Goal: Navigation & Orientation: Go to known website

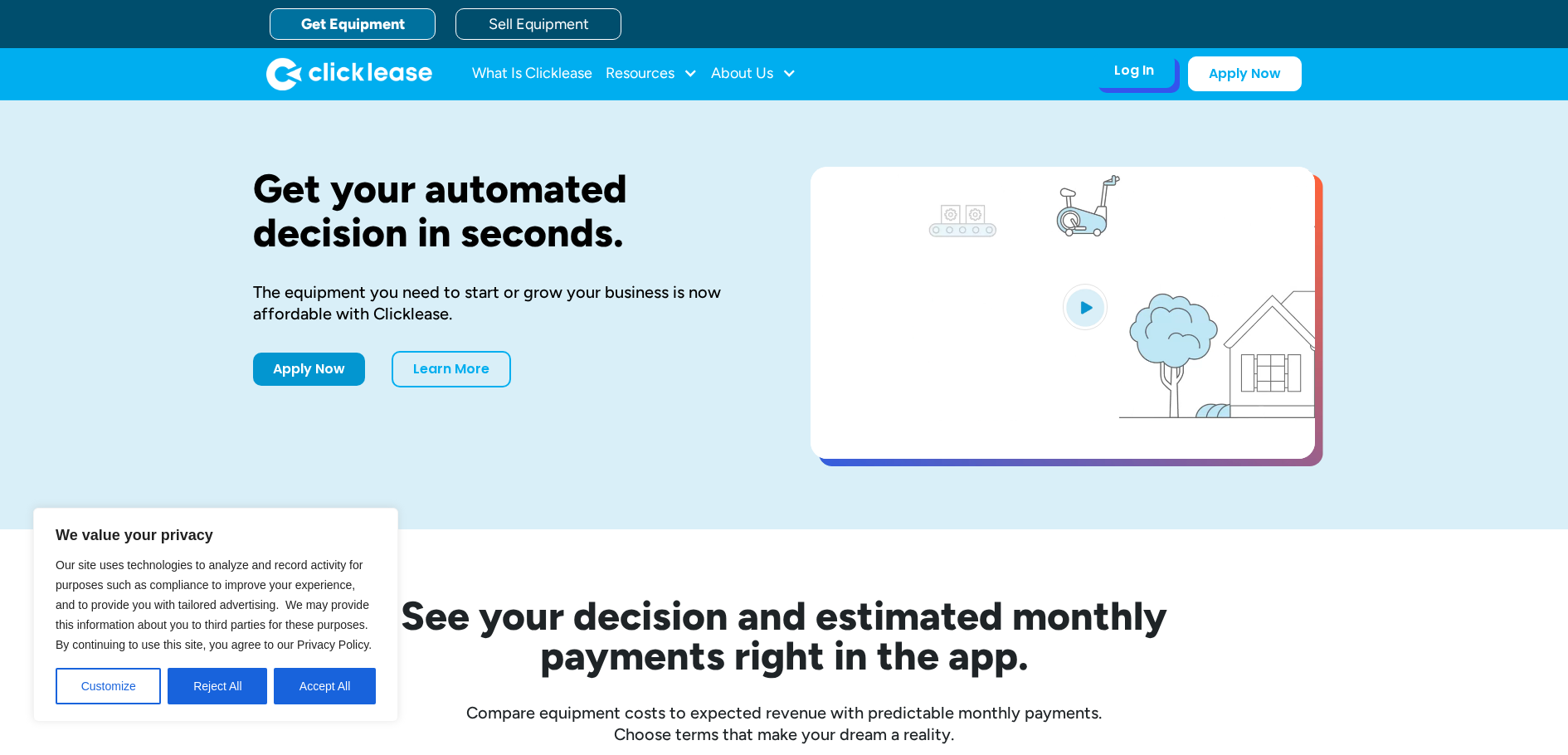
click at [1127, 88] on div "Log In Account login I use Clicklease to get my equipment Partner Portal I offe…" at bounding box center [1197, 74] width 209 height 35
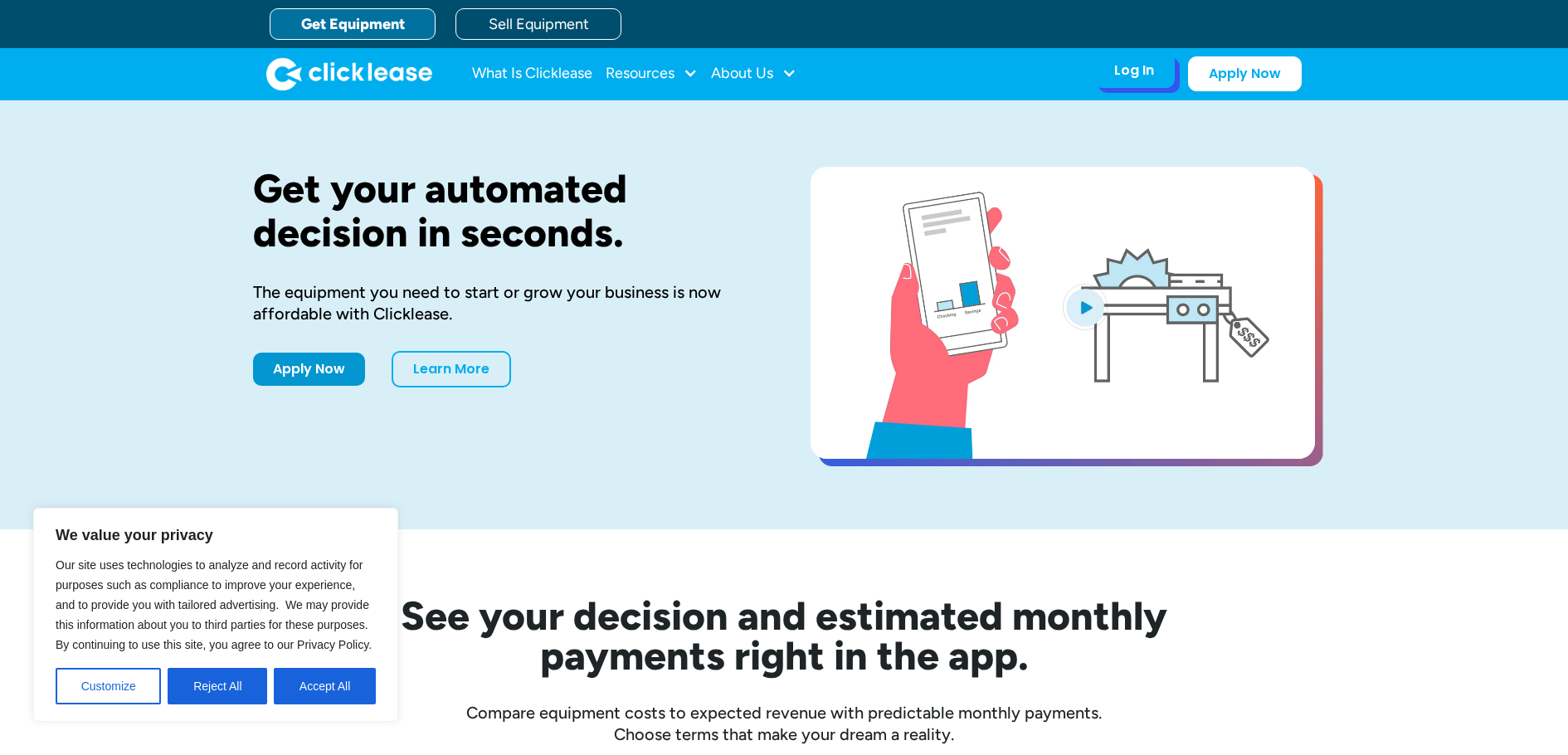
click at [1140, 76] on div "Log In" at bounding box center [1134, 70] width 40 height 17
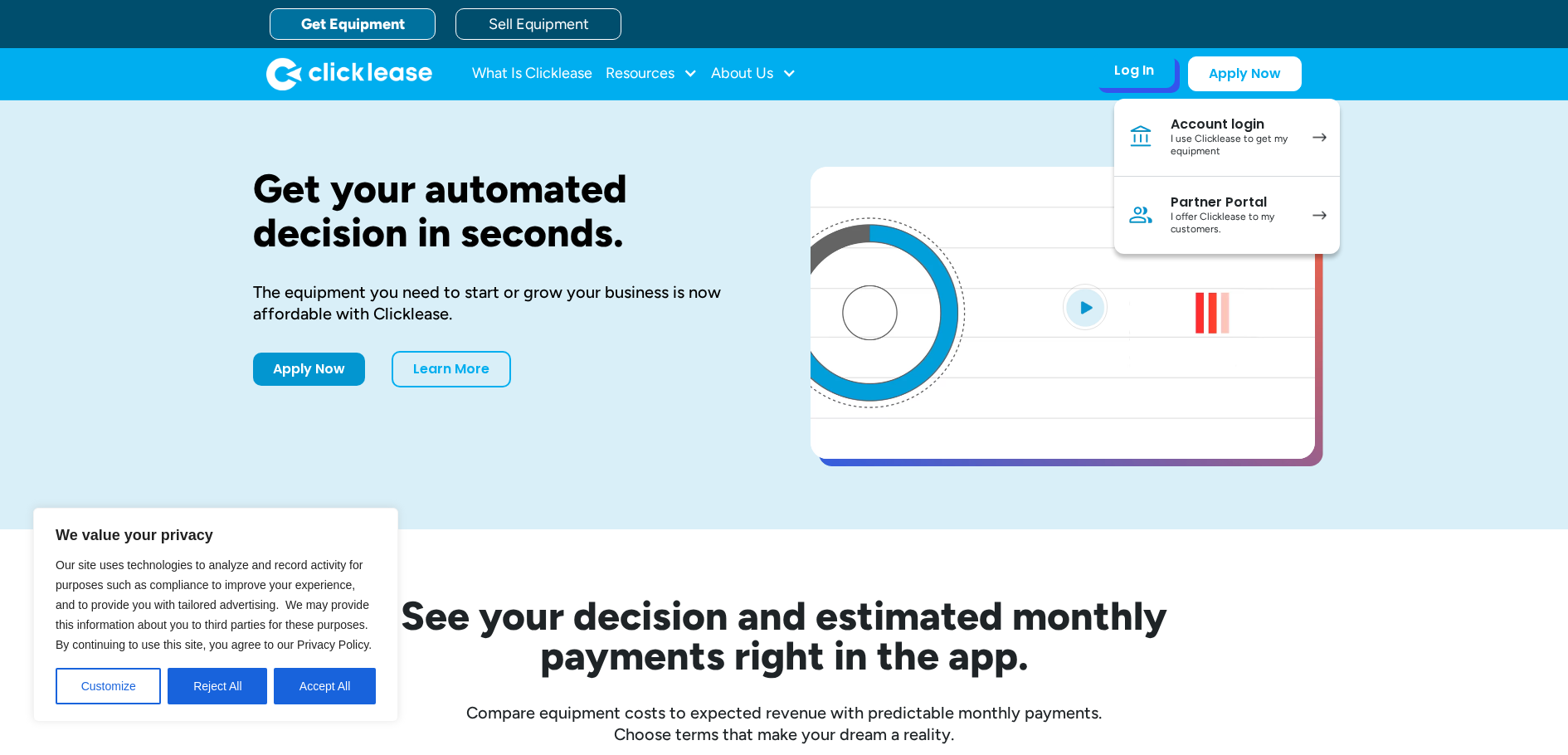
click at [1190, 211] on div "I offer Clicklease to my customers." at bounding box center [1232, 223] width 125 height 26
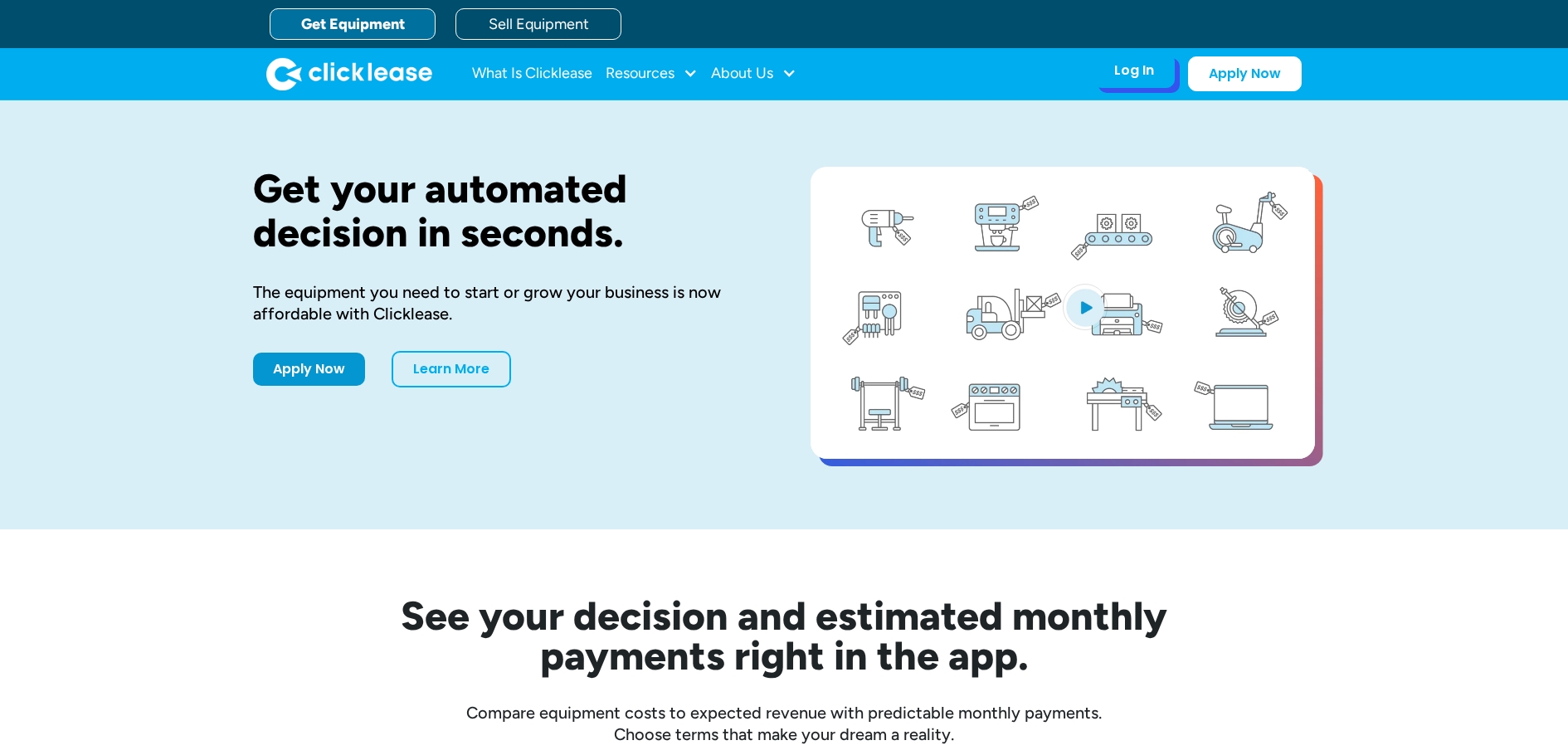
click at [1144, 67] on div "Log In" at bounding box center [1134, 70] width 40 height 17
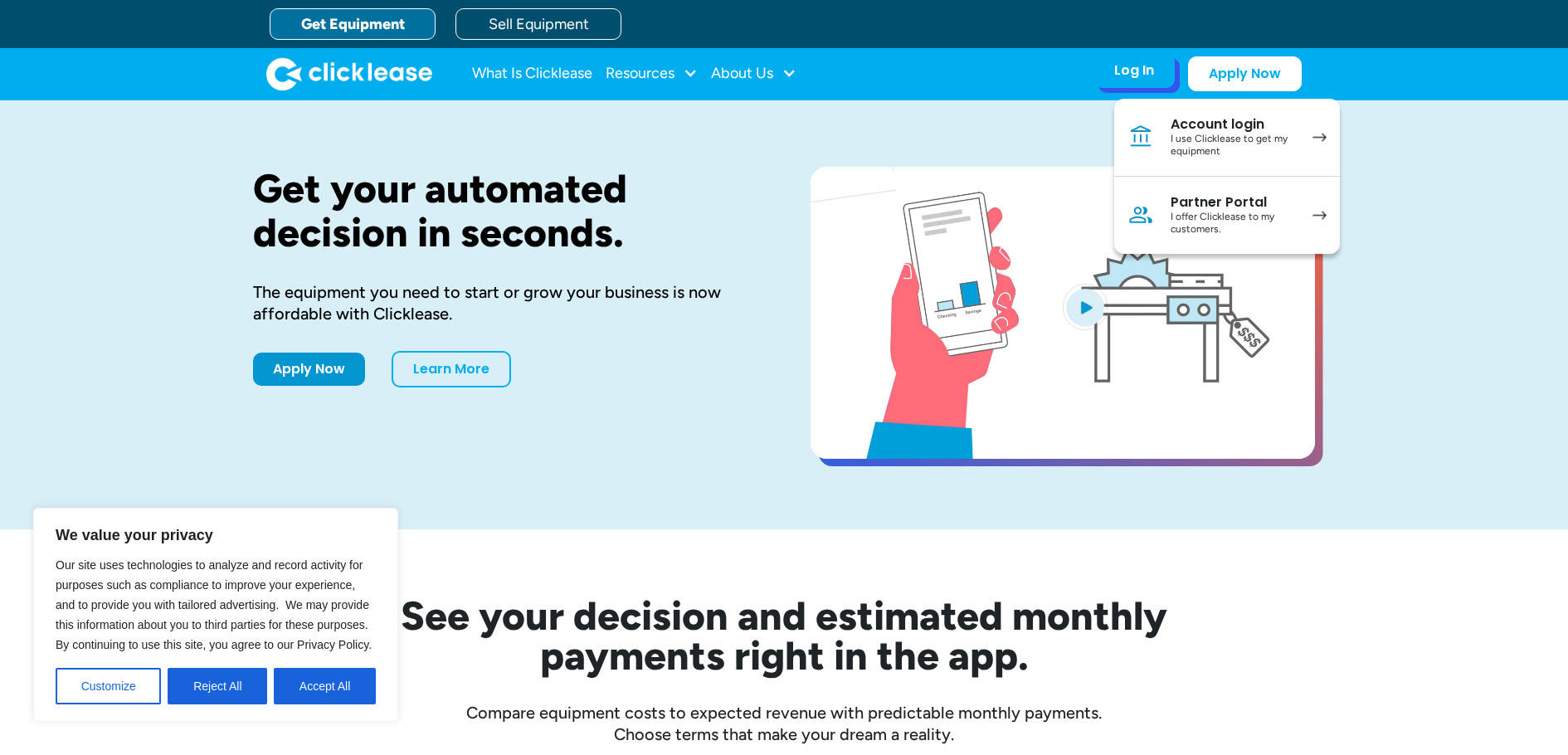
click at [1192, 209] on div "Partner Portal" at bounding box center [1232, 203] width 125 height 17
